Goal: Register for event/course

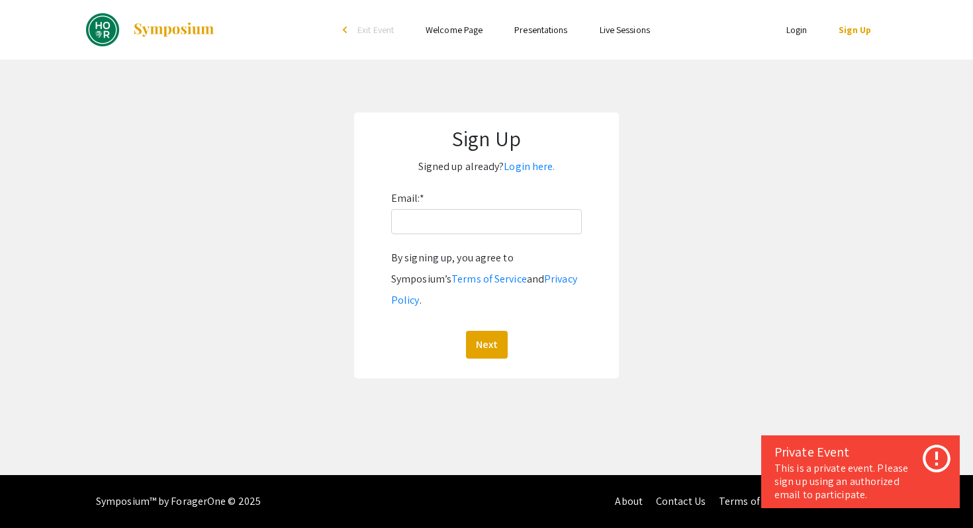
click at [486, 308] on div "By signing up, you agree to Symposium’s Terms of Service and Privacy Policy . N…" at bounding box center [486, 303] width 191 height 111
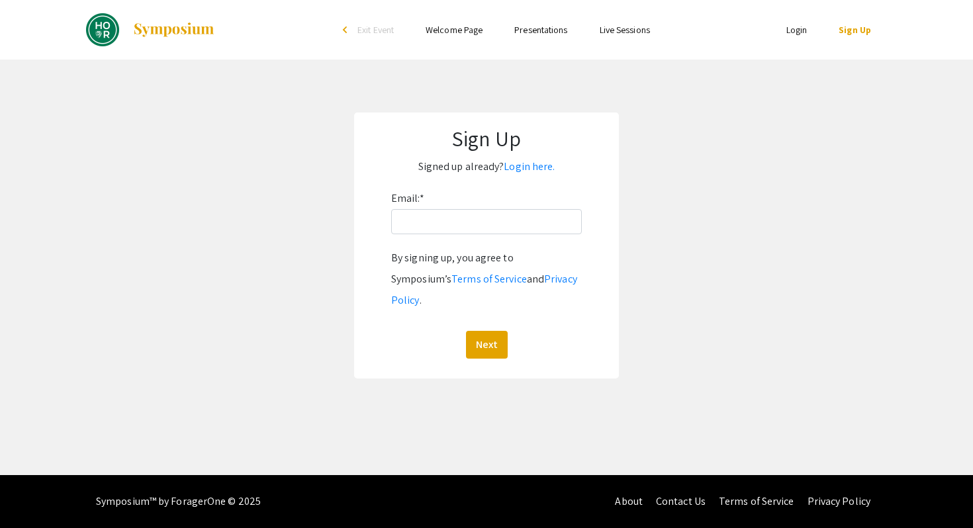
click at [473, 235] on div "Email: * By signing up, you agree to Symposium’s Terms of Service and Privacy P…" at bounding box center [486, 273] width 191 height 171
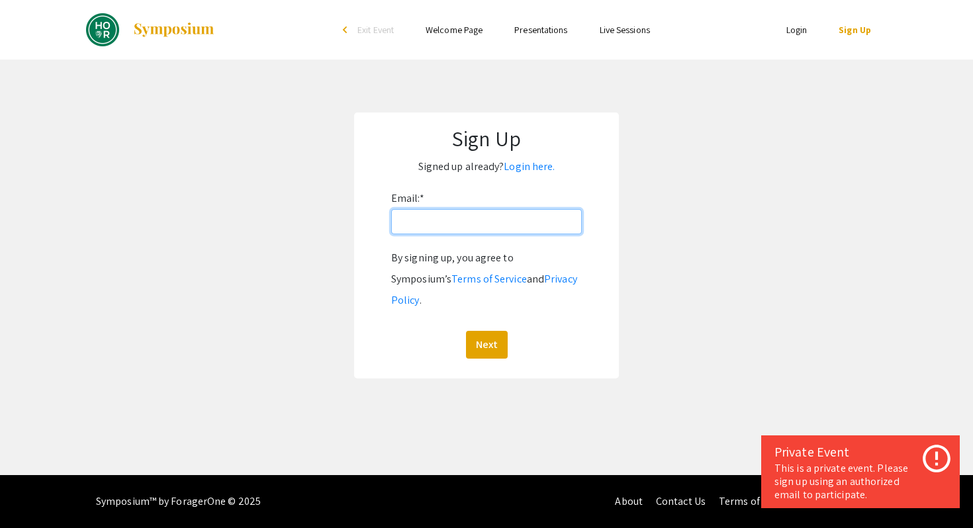
click at [473, 226] on input "Email: *" at bounding box center [486, 221] width 191 height 25
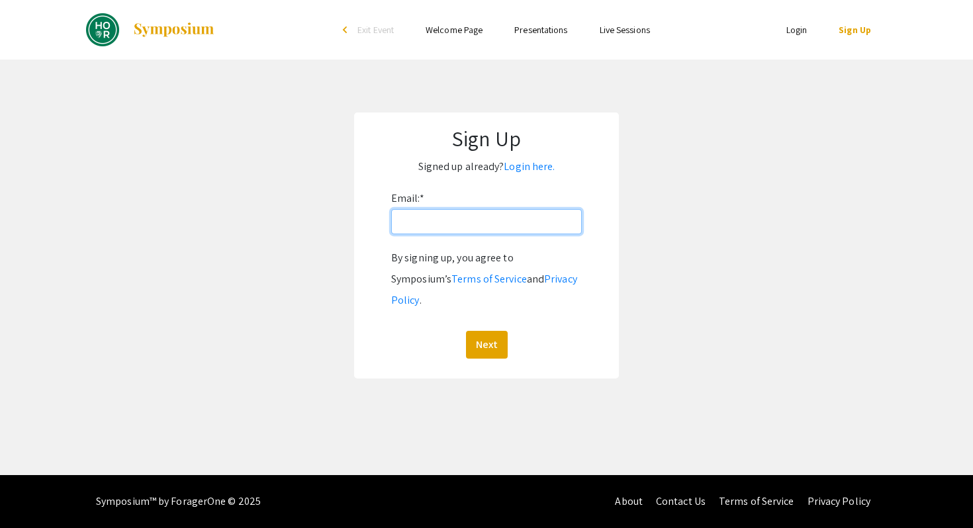
click at [449, 224] on input "Email: *" at bounding box center [486, 221] width 191 height 25
type input "[EMAIL_ADDRESS][DOMAIN_NAME]"
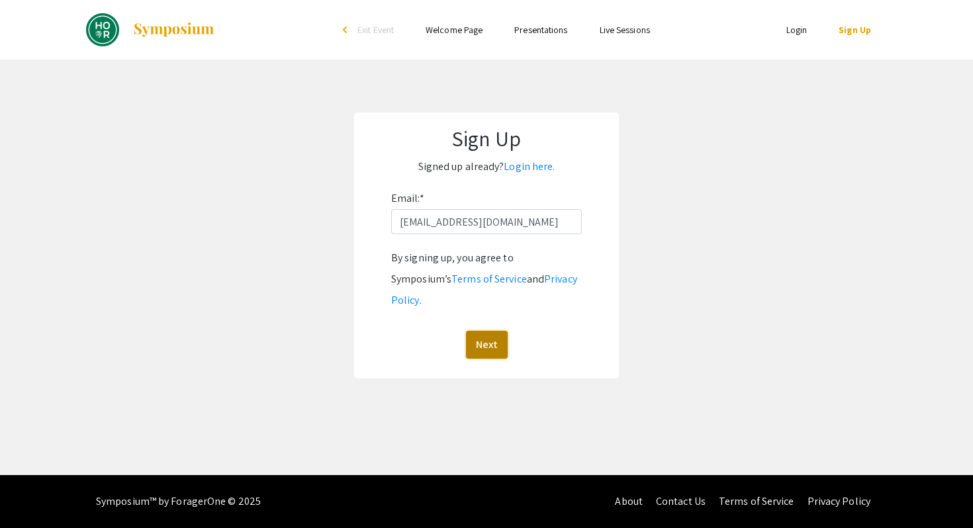
click at [486, 331] on button "Next" at bounding box center [487, 345] width 42 height 28
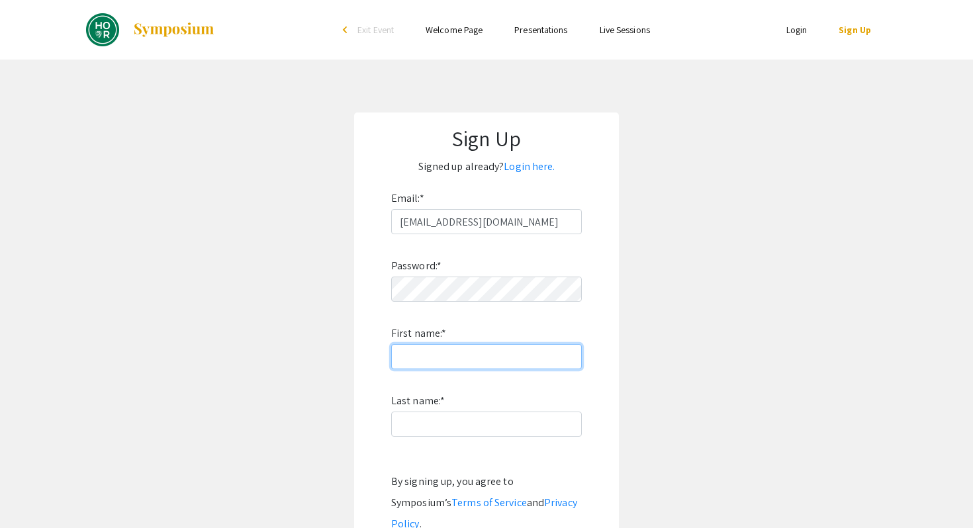
click at [477, 352] on input "First name: *" at bounding box center [486, 356] width 191 height 25
type input "Yein"
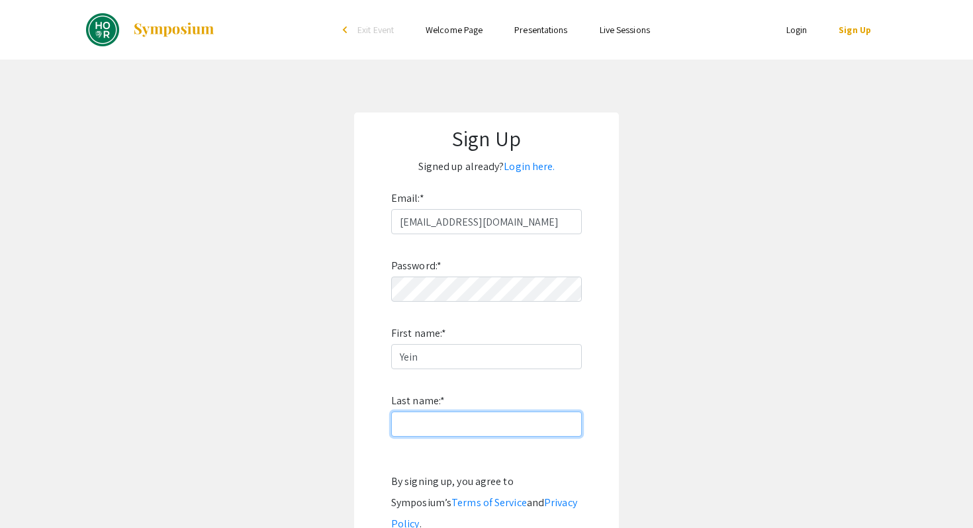
type input "[PERSON_NAME]"
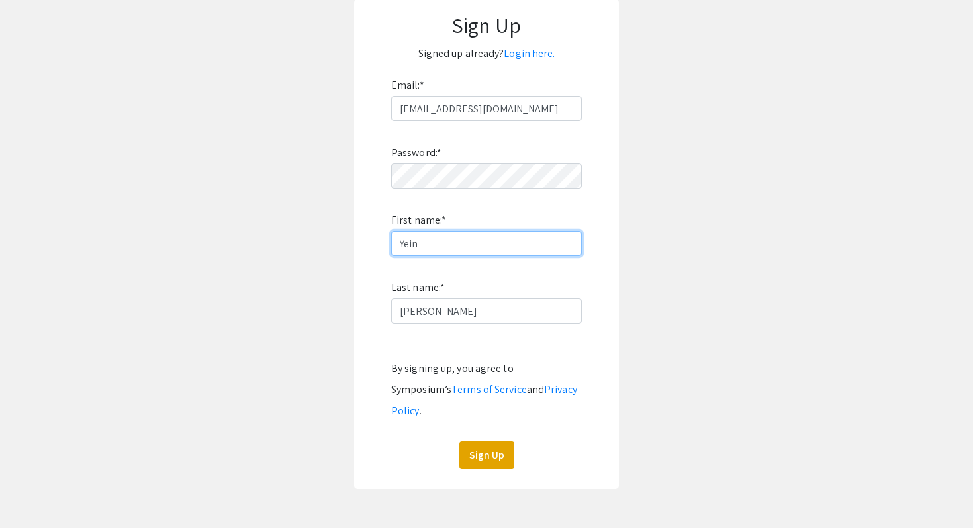
scroll to position [137, 0]
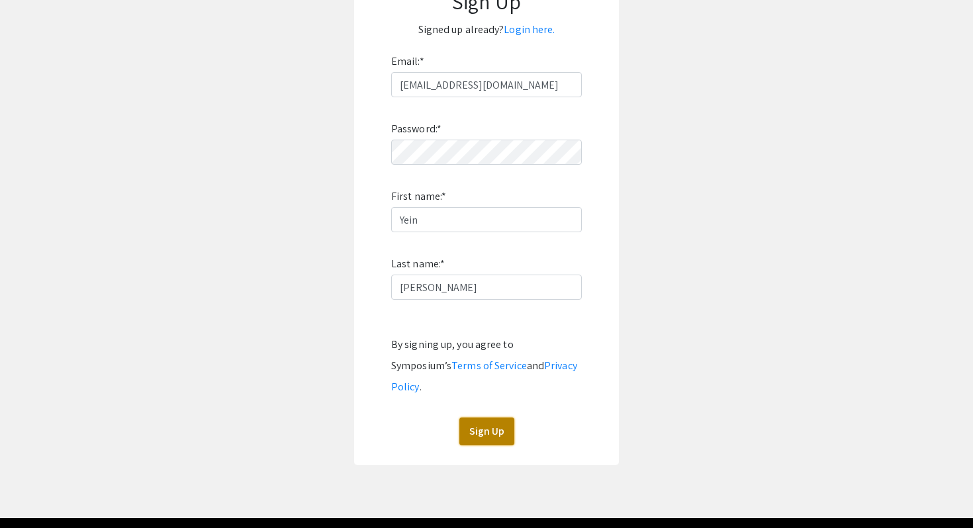
click at [481, 418] on button "Sign Up" at bounding box center [486, 432] width 55 height 28
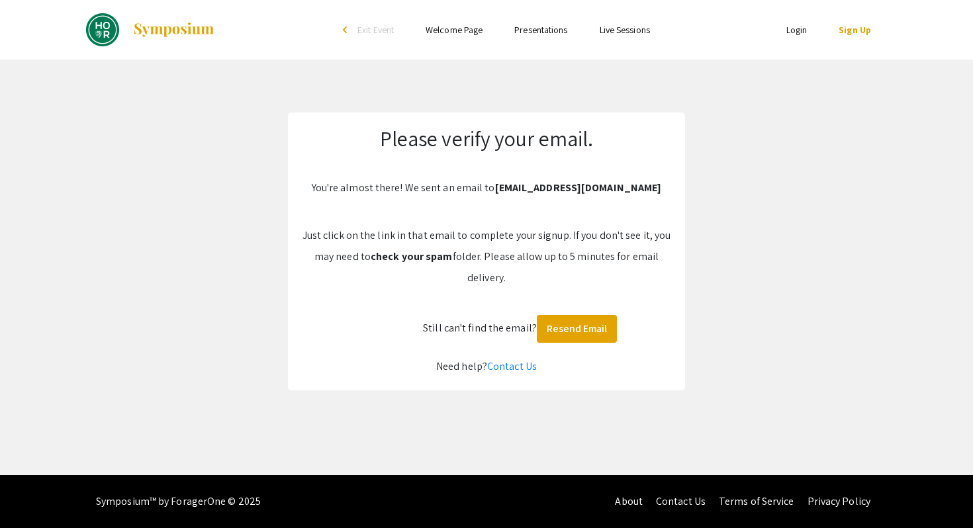
scroll to position [0, 0]
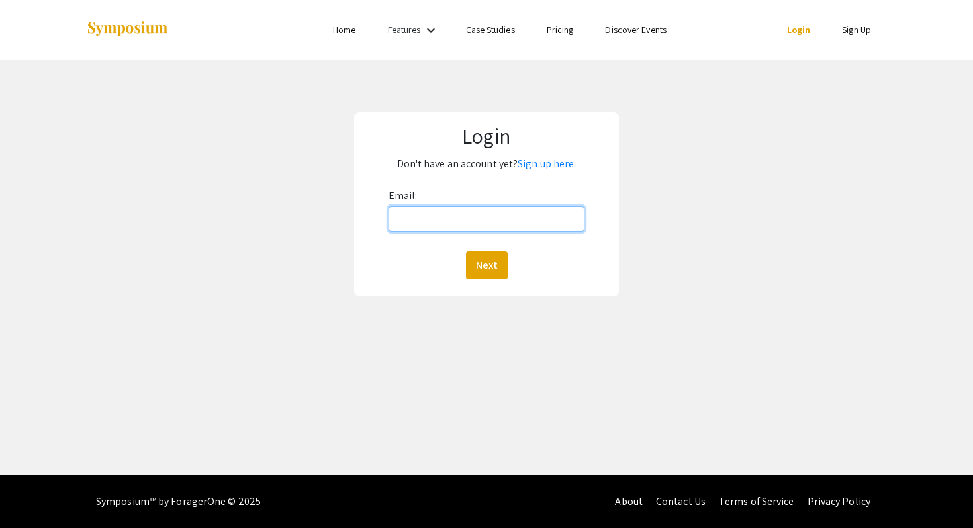
click at [546, 208] on input "Email:" at bounding box center [486, 218] width 197 height 25
type input "[EMAIL_ADDRESS][DOMAIN_NAME]"
click at [473, 269] on button "Next" at bounding box center [487, 265] width 42 height 28
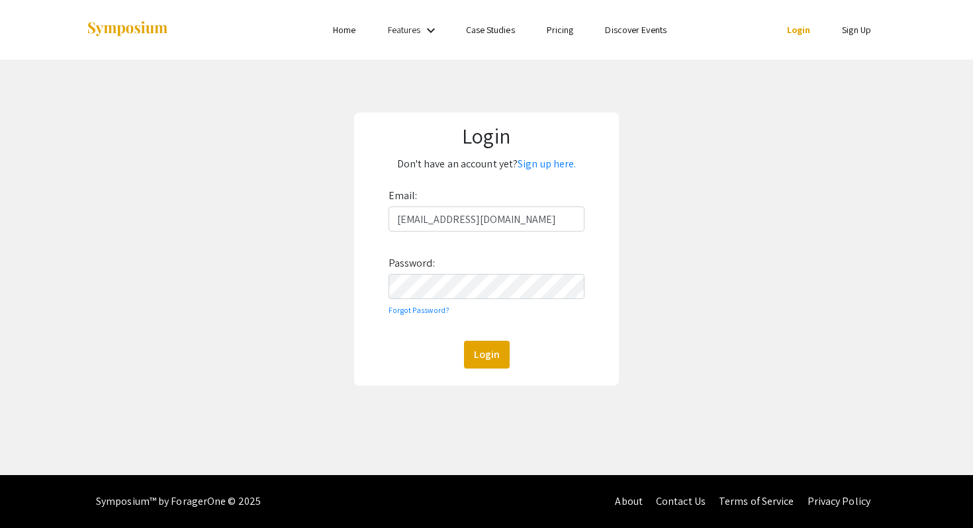
click at [425, 343] on div "Login" at bounding box center [486, 355] width 197 height 28
click at [478, 343] on button "Login" at bounding box center [487, 355] width 46 height 28
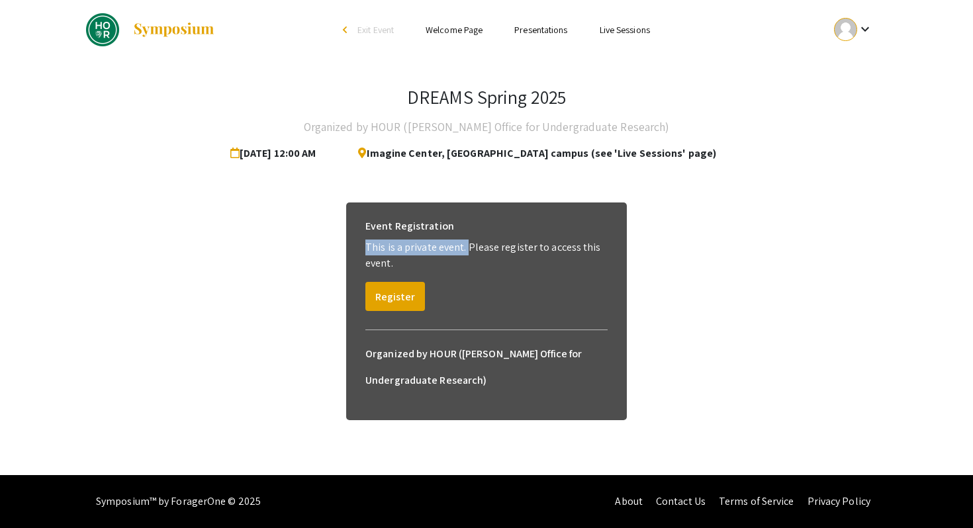
drag, startPoint x: 457, startPoint y: 228, endPoint x: 468, endPoint y: 250, distance: 24.6
click at [468, 250] on div "Event Registration This is a private event. Please register to access this even…" at bounding box center [486, 262] width 263 height 119
click at [468, 250] on p "This is a private event. Please register to access this event." at bounding box center [486, 256] width 242 height 32
click at [545, 37] on li "Presentations" at bounding box center [540, 30] width 85 height 16
click at [543, 33] on link "Presentations" at bounding box center [540, 30] width 53 height 12
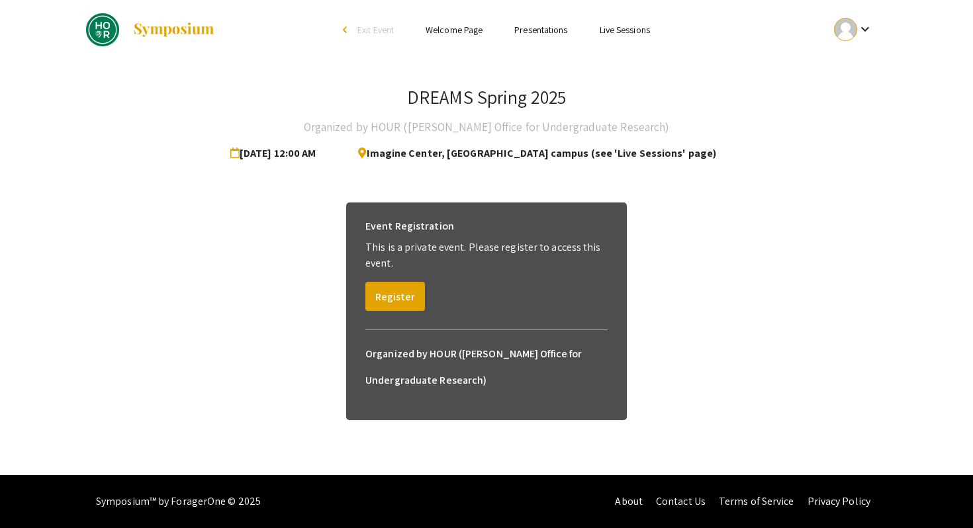
click at [540, 30] on link "Presentations" at bounding box center [540, 30] width 53 height 12
click at [540, 29] on link "Presentations" at bounding box center [540, 30] width 53 height 12
click at [455, 23] on li "Welcome Page" at bounding box center [454, 30] width 89 height 16
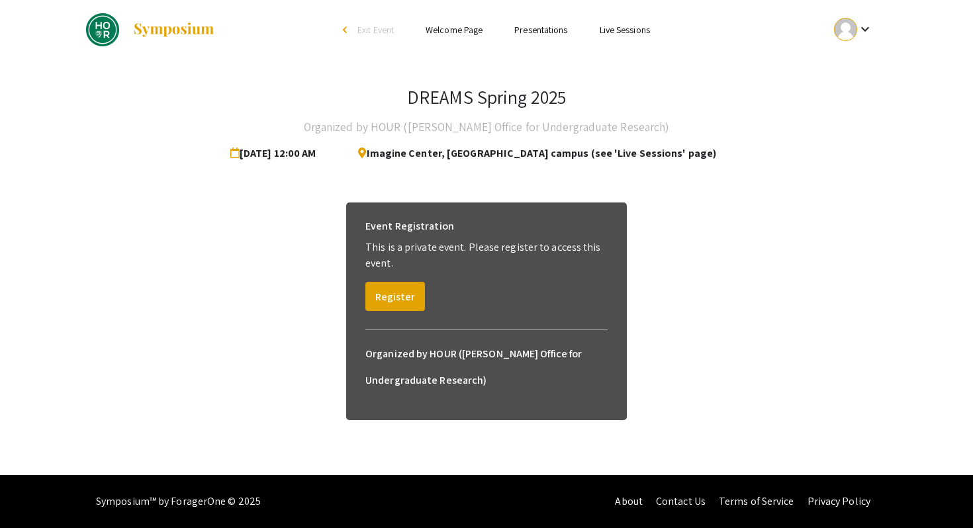
click at [464, 23] on li "Welcome Page" at bounding box center [454, 30] width 89 height 16
click at [516, 27] on link "Presentations" at bounding box center [540, 30] width 53 height 12
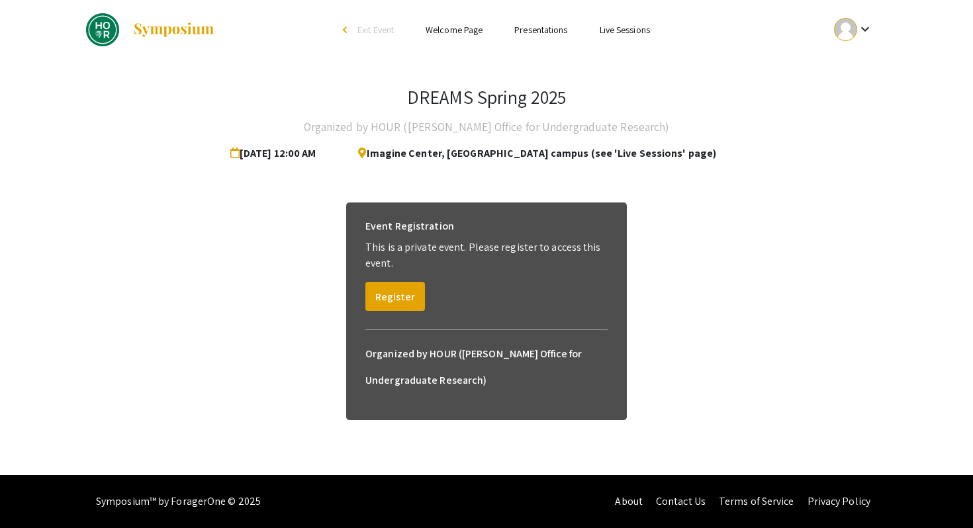
click at [388, 18] on ul "Skip navigation arrow_back_ios Exit Event Welcome Page Presentations Live Sessi…" at bounding box center [486, 30] width 264 height 60
click at [159, 19] on link at bounding box center [150, 29] width 129 height 33
click at [495, 36] on li "Welcome Page" at bounding box center [454, 30] width 89 height 16
click at [473, 36] on link "Welcome Page" at bounding box center [454, 30] width 57 height 12
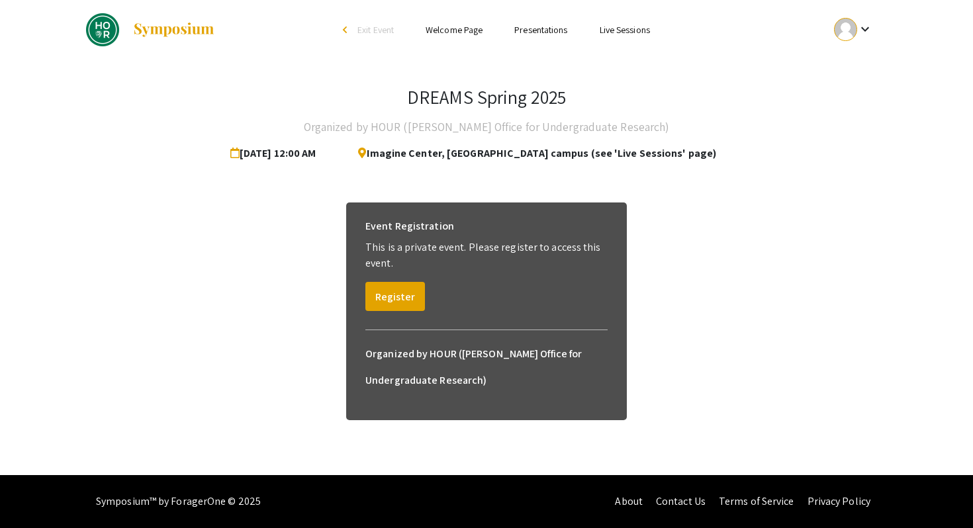
click at [536, 36] on link "Presentations" at bounding box center [540, 30] width 53 height 12
click at [825, 30] on button "keyboard_arrow_down" at bounding box center [853, 30] width 67 height 30
click at [661, 14] on div at bounding box center [486, 264] width 973 height 528
click at [381, 303] on button "Register" at bounding box center [395, 296] width 60 height 29
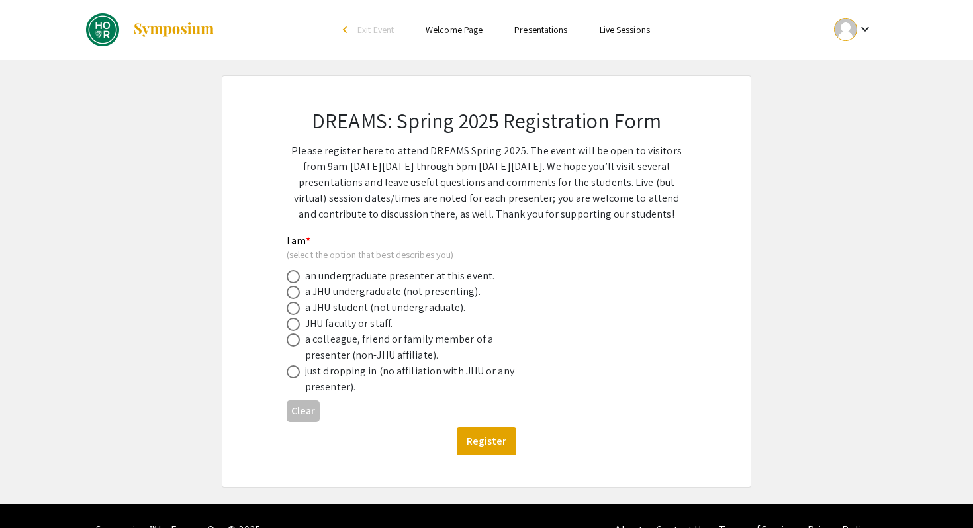
click at [552, 36] on li "Presentations" at bounding box center [540, 30] width 85 height 16
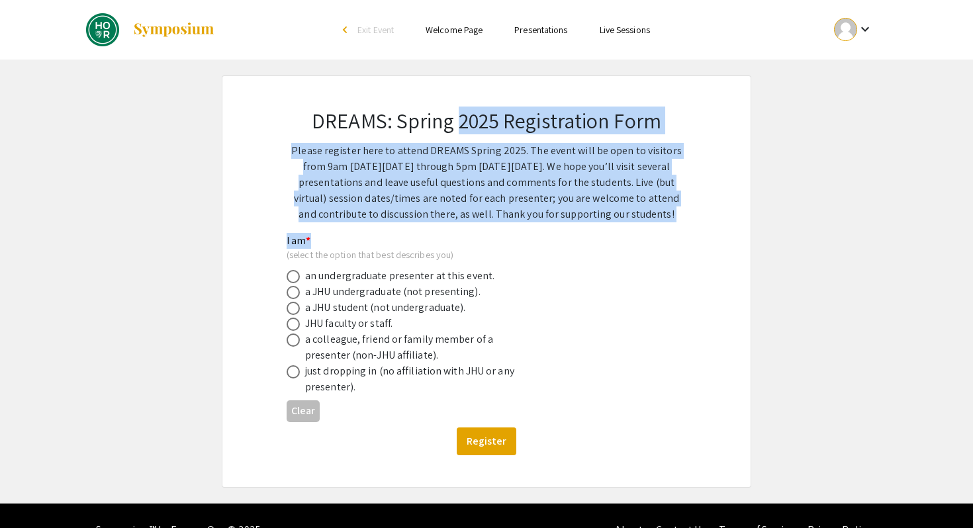
drag, startPoint x: 455, startPoint y: 115, endPoint x: 455, endPoint y: 238, distance: 123.1
click at [455, 237] on div "DREAMS: Spring 2025 Registration Form Please register here to attend DREAMS Spr…" at bounding box center [486, 281] width 463 height 411
click at [455, 238] on div "I am * (select the option that best describes you) an undergraduate presenter a…" at bounding box center [476, 313] width 379 height 161
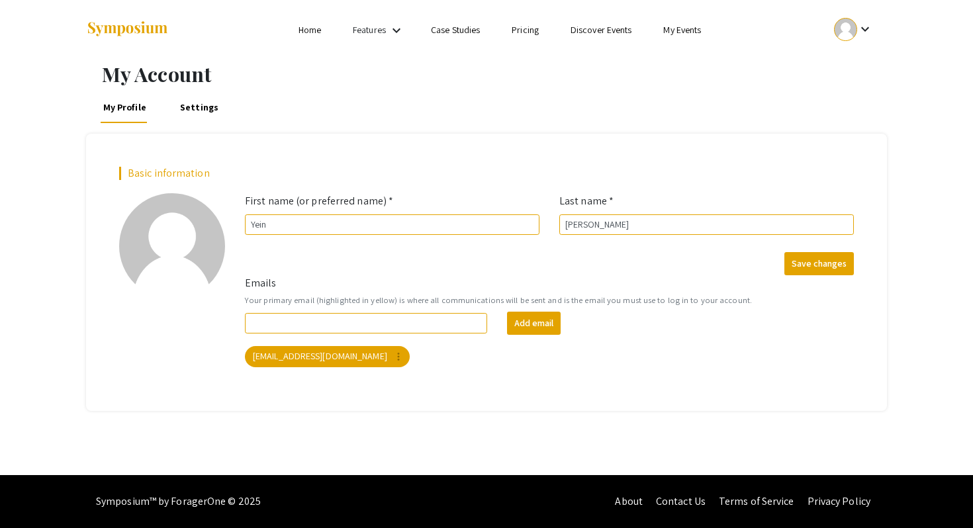
click at [459, 32] on link "Case Studies" at bounding box center [455, 30] width 49 height 12
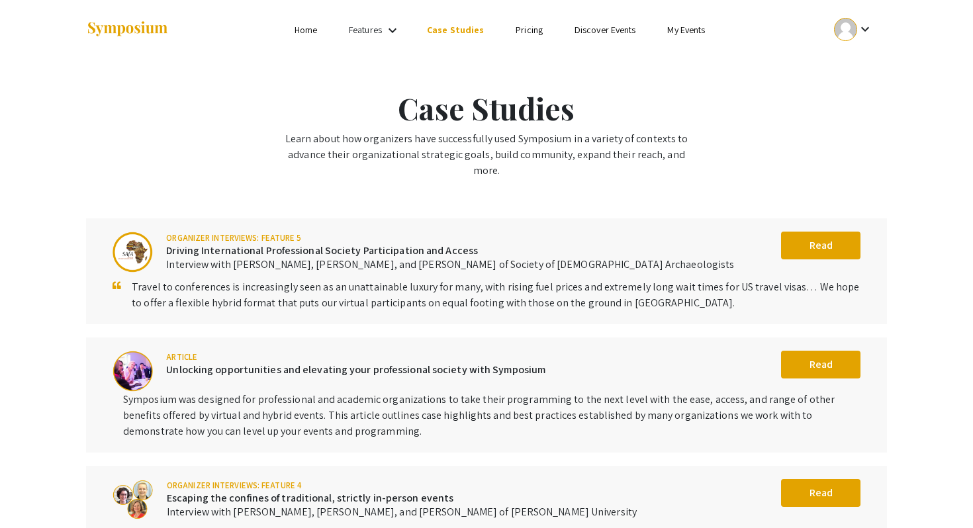
click at [390, 33] on mat-icon "keyboard_arrow_down" at bounding box center [393, 31] width 16 height 16
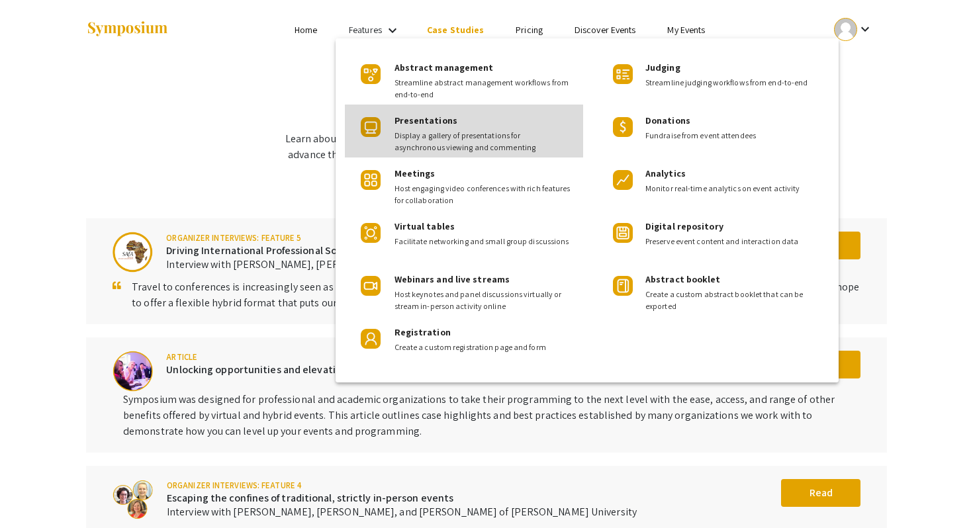
click at [419, 121] on span "Presentations" at bounding box center [425, 120] width 63 height 12
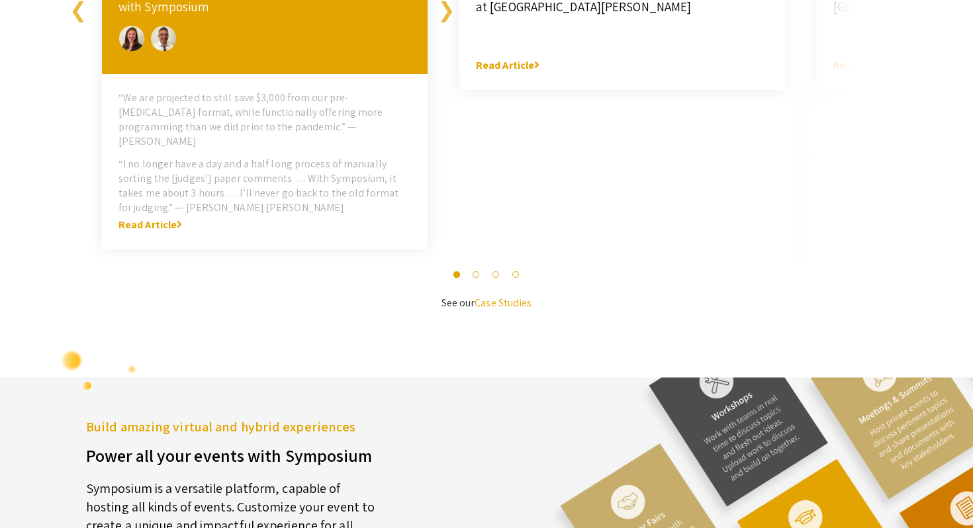
scroll to position [3657, 0]
